Goal: Information Seeking & Learning: Understand process/instructions

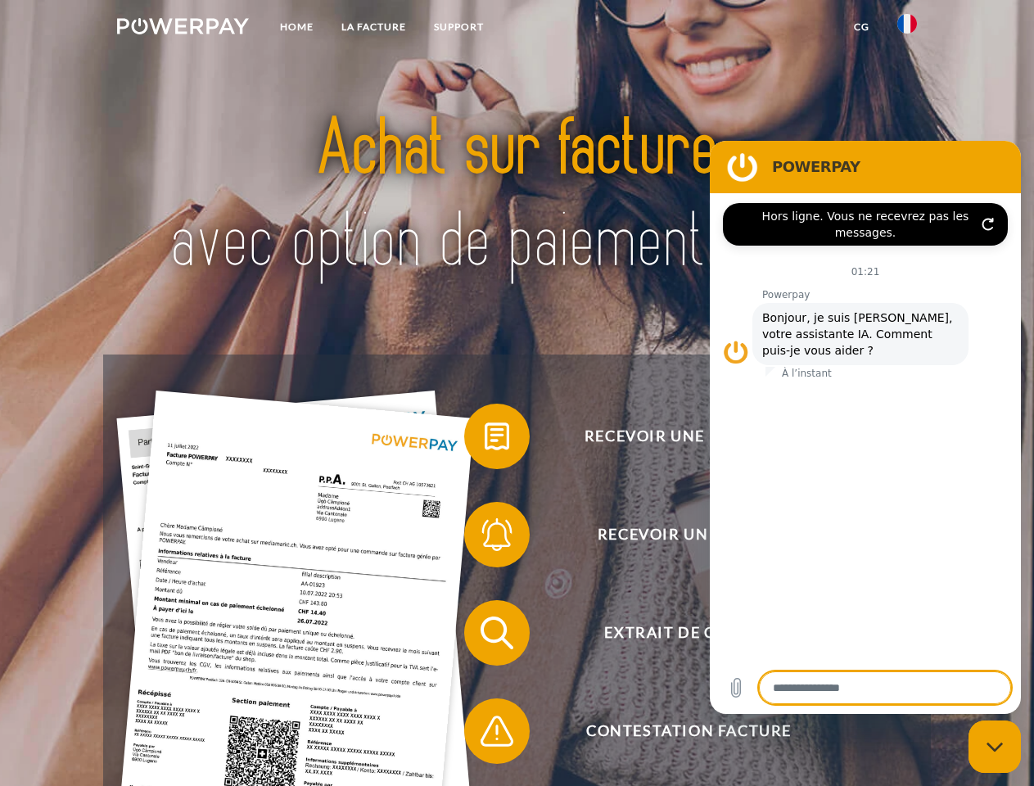
click at [183, 29] on img at bounding box center [183, 26] width 132 height 16
click at [907, 29] on img at bounding box center [908, 24] width 20 height 20
click at [862, 27] on link "CG" at bounding box center [861, 26] width 43 height 29
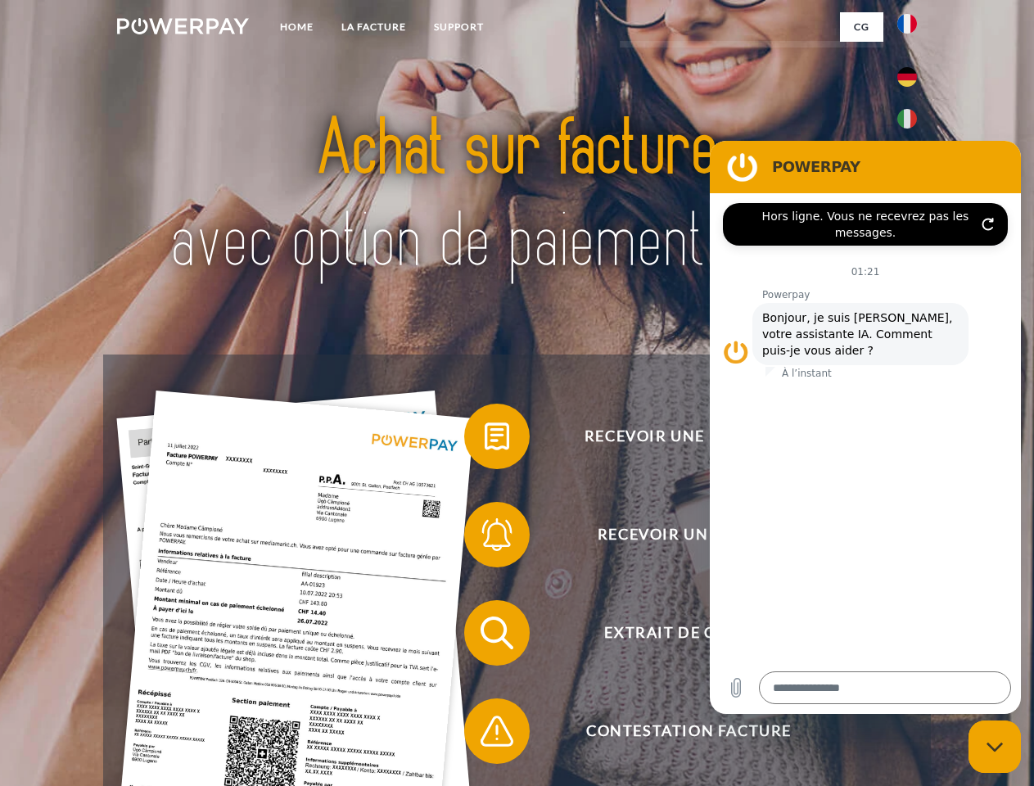
click at [485, 440] on span at bounding box center [473, 437] width 82 height 82
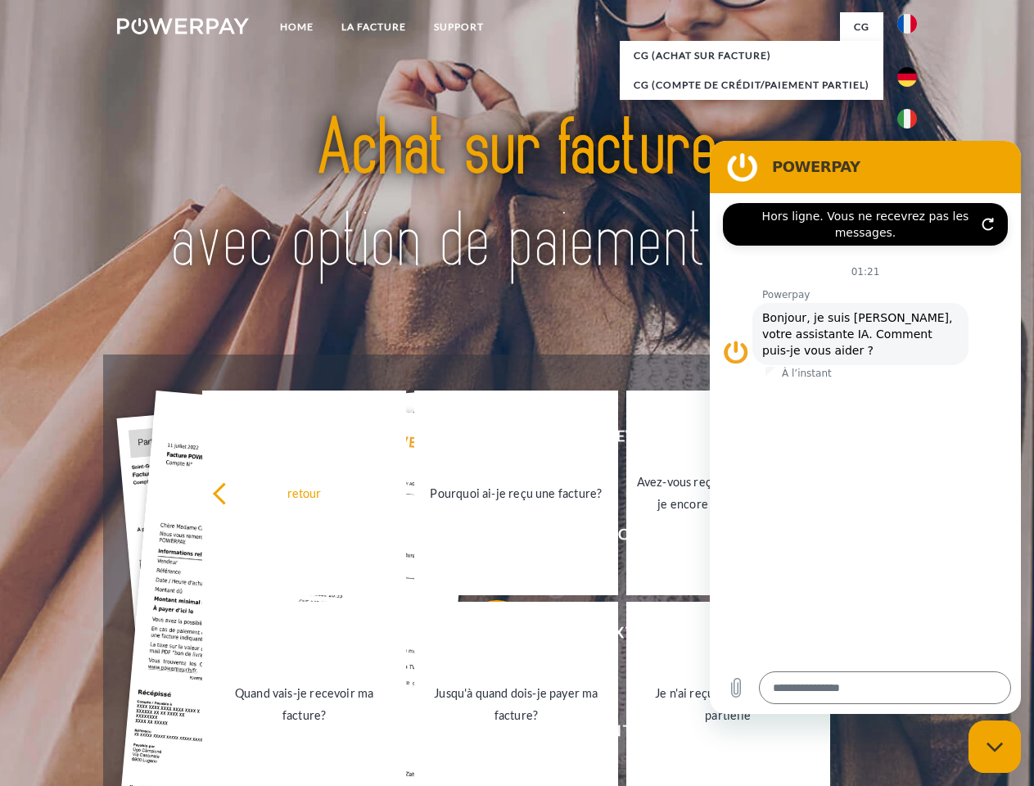
click at [485, 538] on div "retour Pourquoi ai-je reçu une facture? Avez-vous reçu mes paiements, ai-je enc…" at bounding box center [517, 598] width 662 height 423
click at [485, 636] on link "Jusqu'à quand dois-je payer ma facture?" at bounding box center [516, 704] width 204 height 205
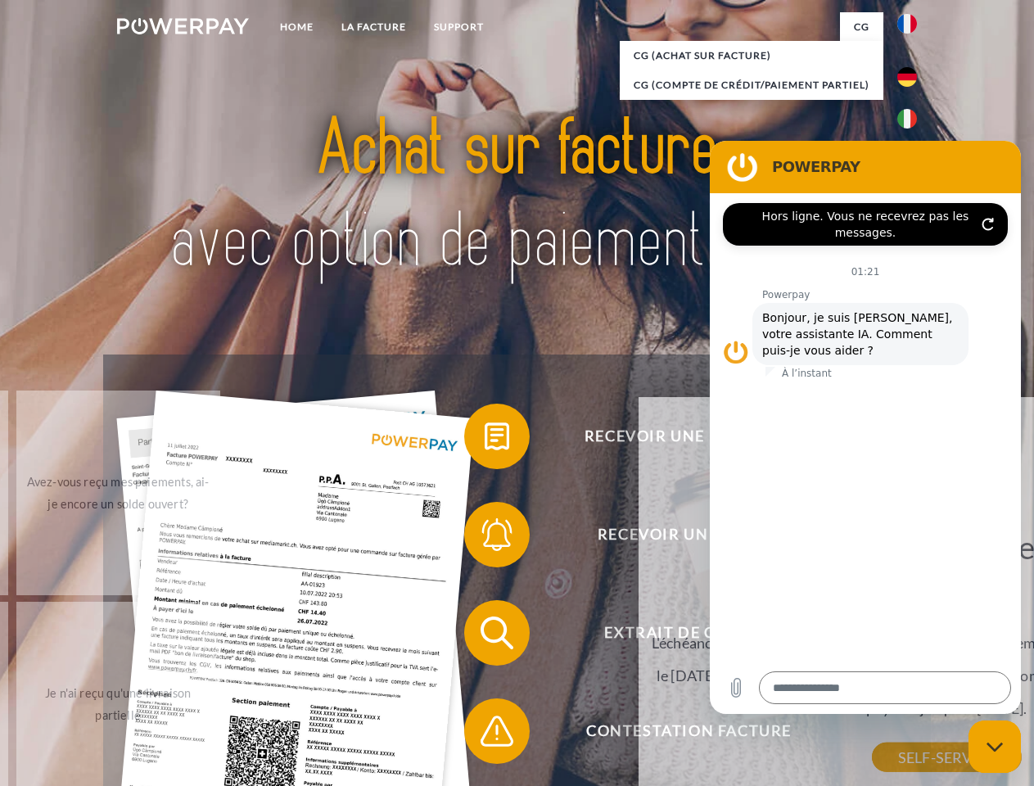
click at [485, 735] on span at bounding box center [473, 731] width 82 height 82
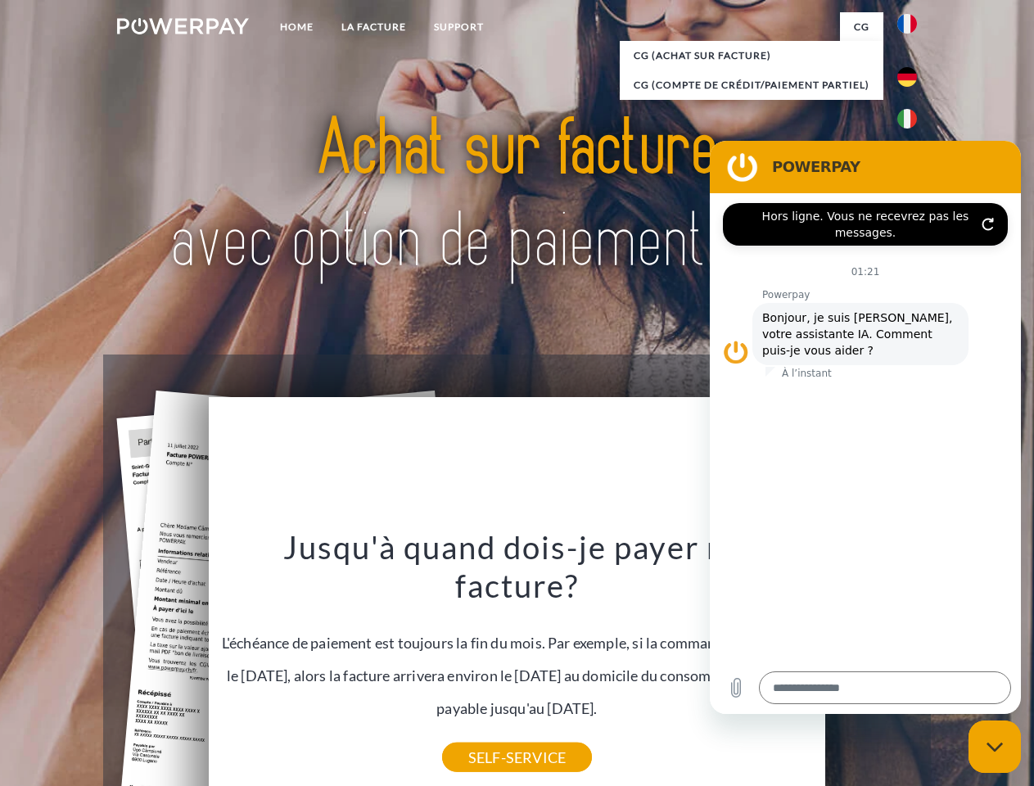
click at [995, 747] on icon "Fermer la fenêtre de messagerie" at bounding box center [995, 747] width 17 height 11
type textarea "*"
